Goal: Transaction & Acquisition: Purchase product/service

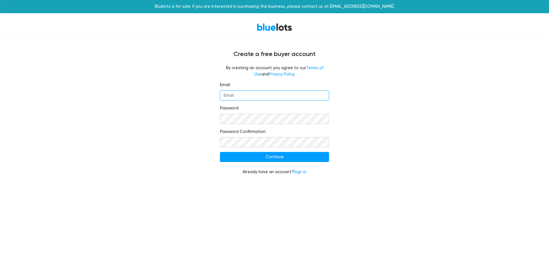
click at [242, 95] on input "Email" at bounding box center [274, 95] width 109 height 10
type input "[EMAIL_ADDRESS][DOMAIN_NAME]"
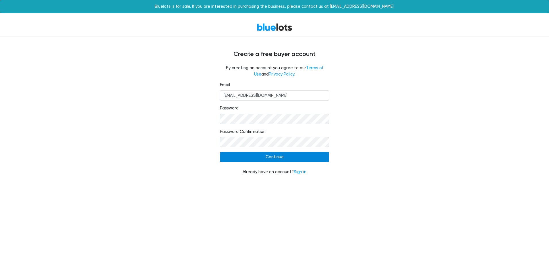
click at [269, 156] on input "Continue" at bounding box center [274, 157] width 109 height 10
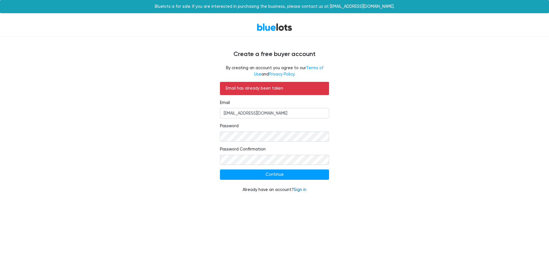
click at [295, 190] on link "Sign in" at bounding box center [299, 189] width 13 height 5
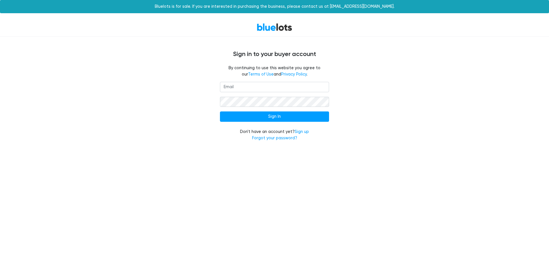
click at [246, 88] on input "email" at bounding box center [274, 87] width 109 height 10
type input "[EMAIL_ADDRESS][DOMAIN_NAME]"
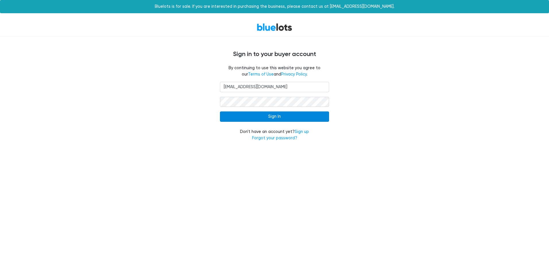
click at [274, 118] on input "Sign In" at bounding box center [274, 116] width 109 height 10
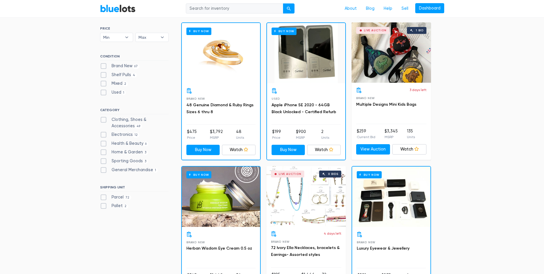
scroll to position [172, 0]
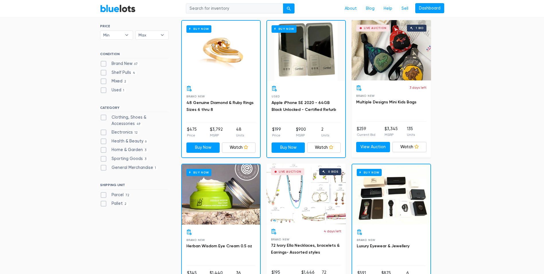
click at [104, 132] on label "Electronics 12" at bounding box center [120, 132] width 40 height 6
click at [104, 132] on input "Electronics 12" at bounding box center [102, 131] width 4 height 4
checkbox input "true"
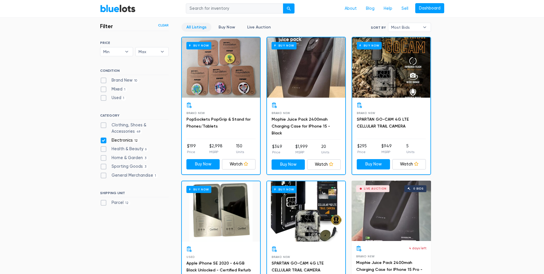
scroll to position [176, 0]
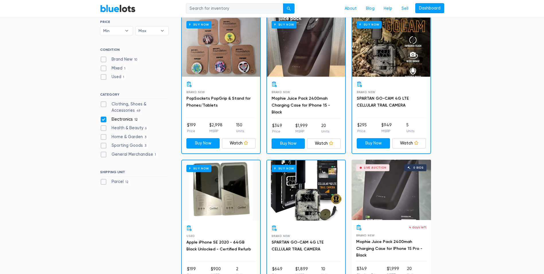
click at [103, 183] on label "Parcel 12" at bounding box center [115, 181] width 30 height 6
click at [103, 182] on input "Parcel 12" at bounding box center [102, 180] width 4 height 4
checkbox input "true"
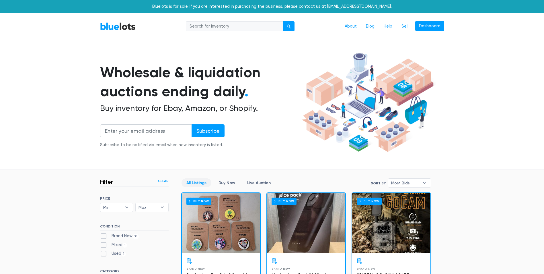
scroll to position [154, 0]
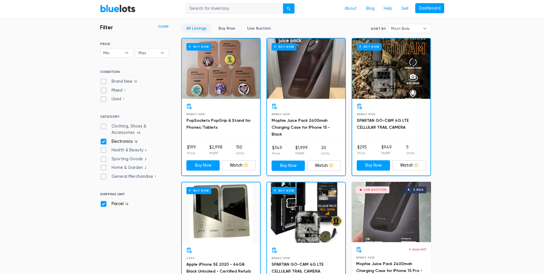
click at [102, 142] on label "Electronics 12" at bounding box center [120, 141] width 40 height 6
click at [102, 142] on input "Electronics 12" at bounding box center [102, 140] width 4 height 4
checkbox input "false"
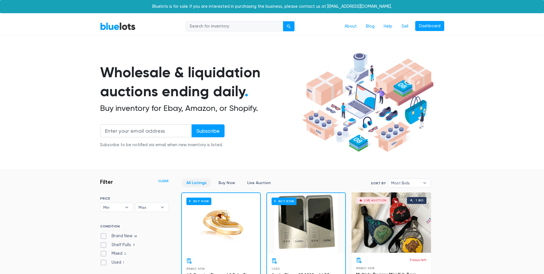
scroll to position [154, 0]
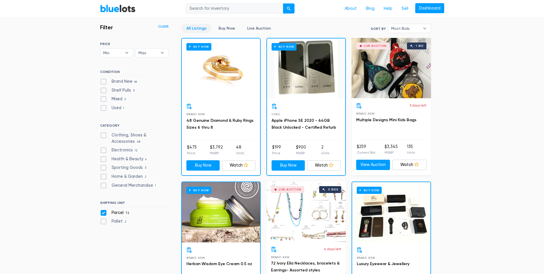
click at [103, 186] on label "General Merchandise 1" at bounding box center [129, 185] width 58 height 6
click at [103, 186] on Merchandise"] "General Merchandise 1" at bounding box center [102, 184] width 4 height 4
checkbox Merchandise"] "true"
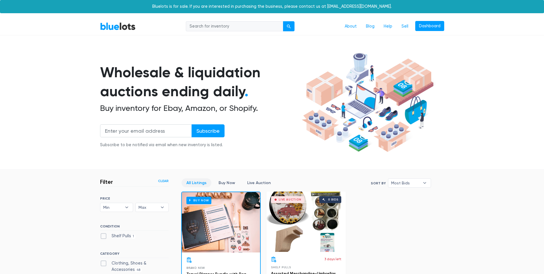
scroll to position [154, 0]
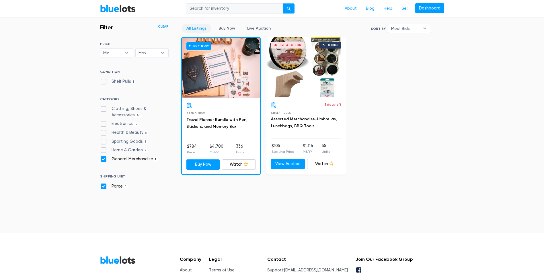
click at [390, 67] on div "All Listings Buy Now Live Auction Sort By Most Bids Ending Soonest Newly Listed…" at bounding box center [306, 99] width 250 height 151
